Goal: Information Seeking & Learning: Learn about a topic

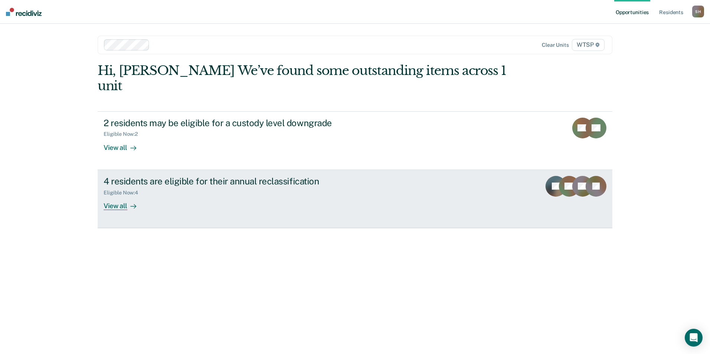
click at [124, 196] on div "View all" at bounding box center [125, 203] width 42 height 14
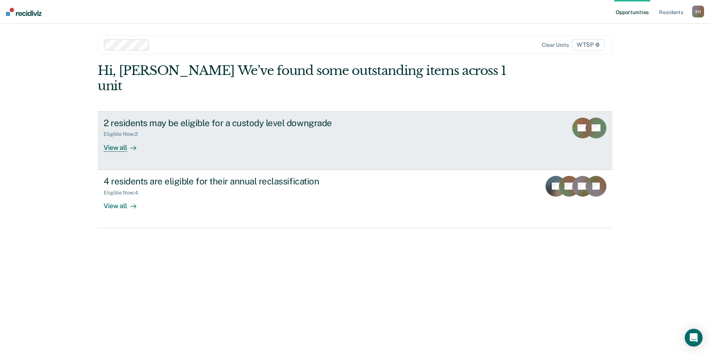
click at [120, 137] on div "View all" at bounding box center [125, 144] width 42 height 14
